Goal: Task Accomplishment & Management: Manage account settings

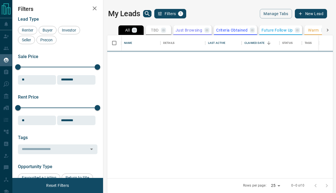
scroll to position [143, 225]
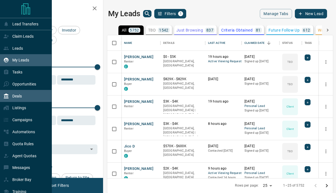
click at [14, 102] on div "Deals" at bounding box center [26, 96] width 52 height 12
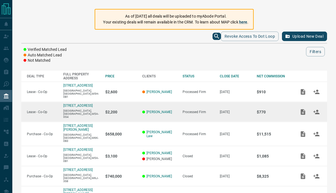
scroll to position [44, 0]
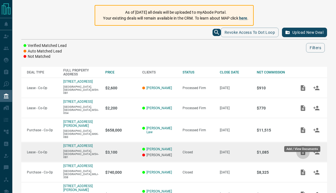
click at [304, 150] on icon "Add / View Documents" at bounding box center [302, 153] width 4 height 6
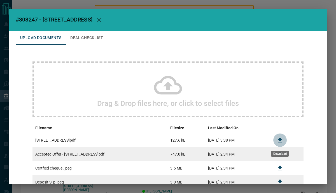
click at [278, 140] on icon "Download" at bounding box center [279, 140] width 7 height 7
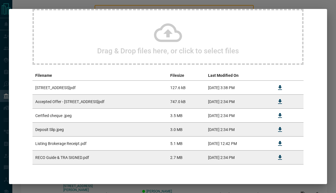
scroll to position [0, 0]
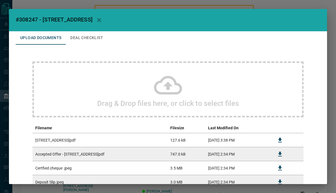
click at [101, 19] on icon "button" at bounding box center [99, 20] width 4 height 4
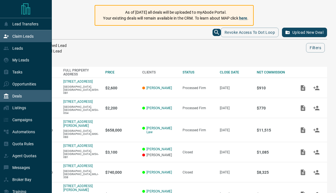
drag, startPoint x: 7, startPoint y: 36, endPoint x: 24, endPoint y: 34, distance: 17.7
click at [7, 36] on icon at bounding box center [6, 37] width 6 height 6
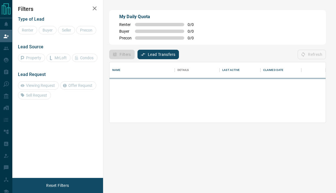
scroll to position [38, 216]
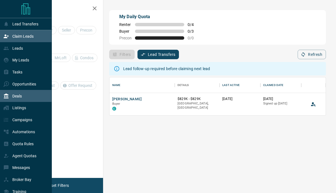
drag, startPoint x: 15, startPoint y: 101, endPoint x: 20, endPoint y: 99, distance: 4.8
click at [15, 101] on div "Deals" at bounding box center [12, 95] width 18 height 9
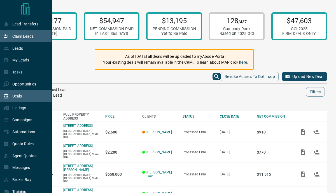
click at [6, 36] on icon at bounding box center [6, 37] width 6 height 6
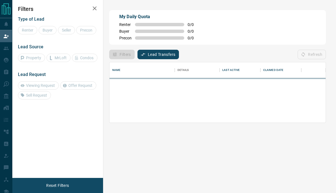
scroll to position [38, 216]
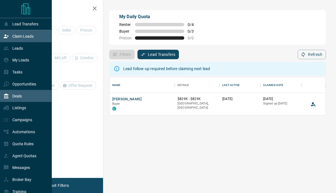
click at [9, 94] on div "Deals" at bounding box center [12, 95] width 18 height 9
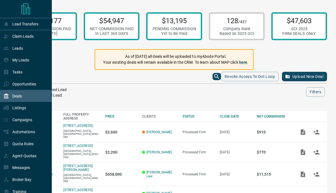
scroll to position [92, 0]
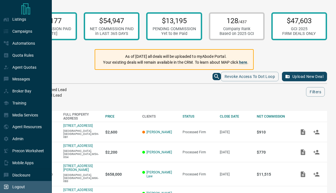
click at [32, 188] on div "Logout" at bounding box center [26, 187] width 52 height 12
